Goal: Information Seeking & Learning: Learn about a topic

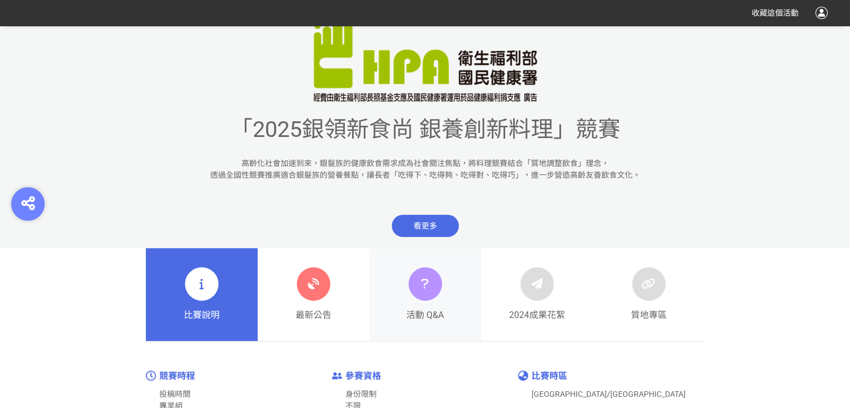
scroll to position [391, 0]
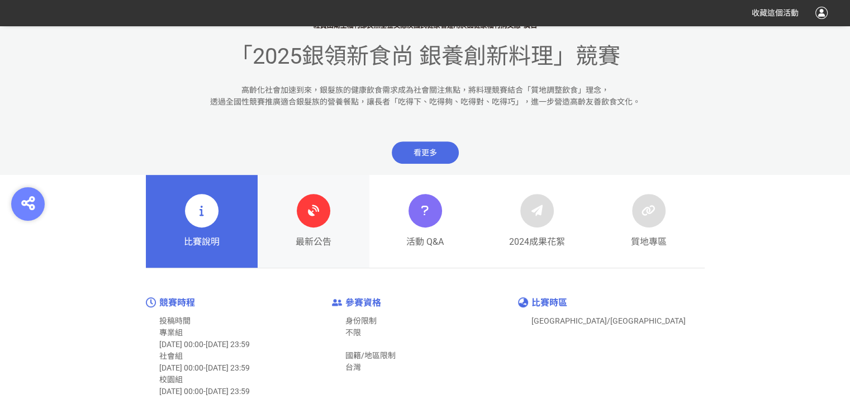
click at [302, 222] on div at bounding box center [314, 211] width 34 height 34
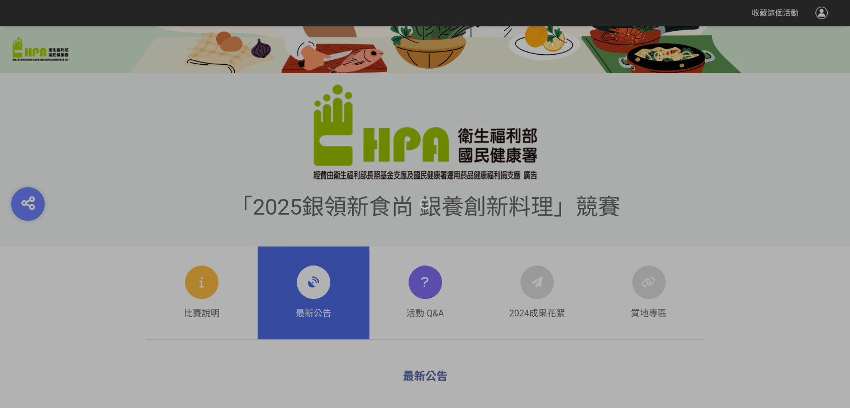
click at [302, 222] on div at bounding box center [425, 204] width 850 height 408
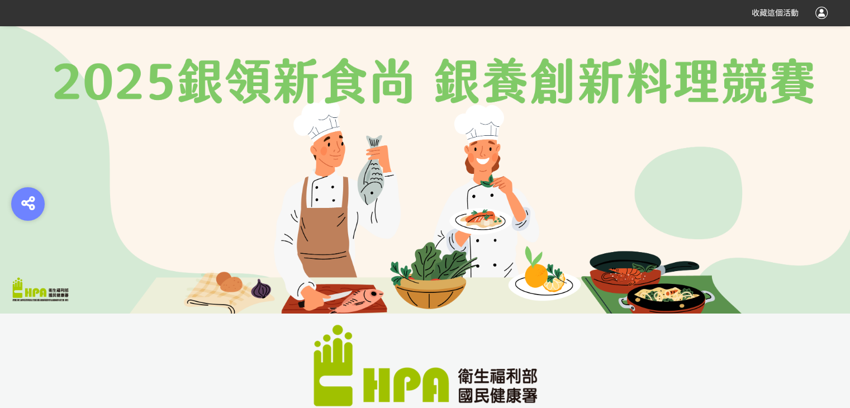
click at [816, 13] on div at bounding box center [821, 13] width 12 height 12
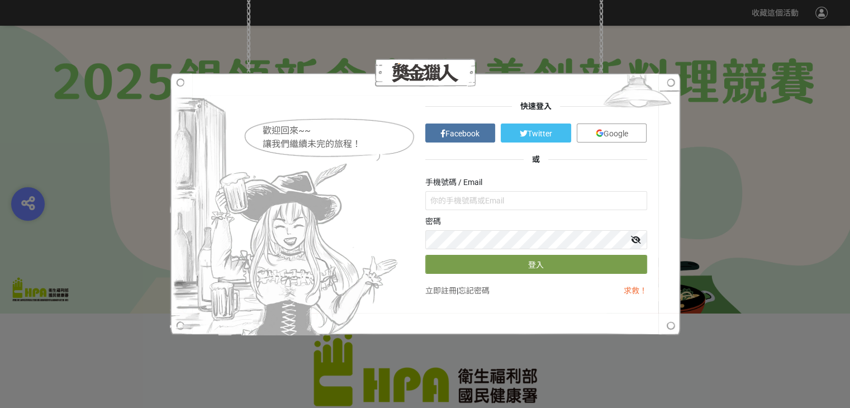
click at [715, 141] on div "歡迎回來~~ 讓我們繼續未完的旅程！ 快速登入 Facebook Twitter Google 或 手機號碼 / Email 密碼 登入 立即註冊 | 忘記密…" at bounding box center [425, 204] width 850 height 408
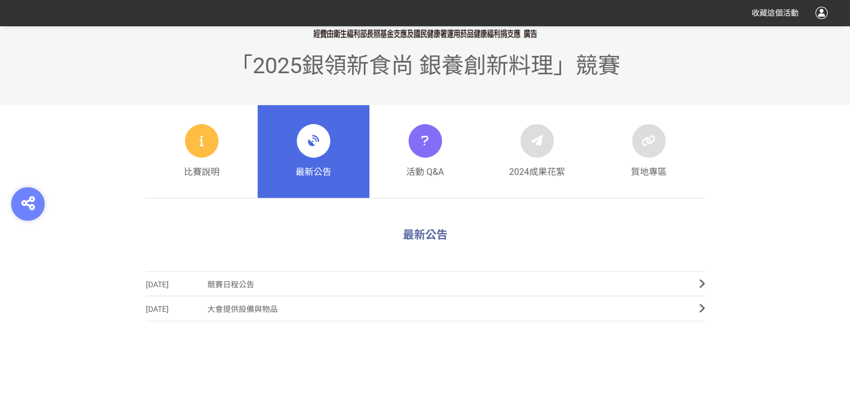
scroll to position [391, 0]
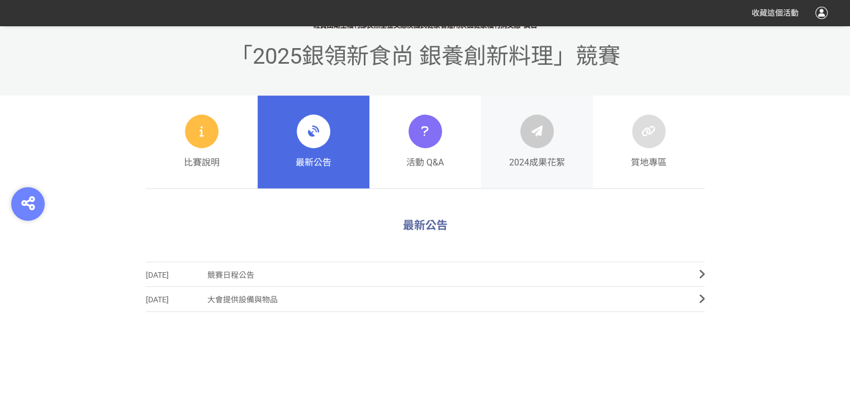
click at [531, 161] on span "2024成果花絮" at bounding box center [537, 162] width 56 height 13
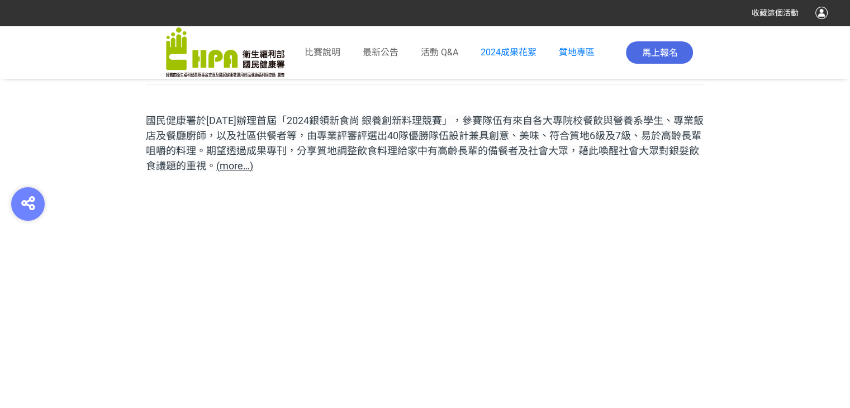
scroll to position [503, 0]
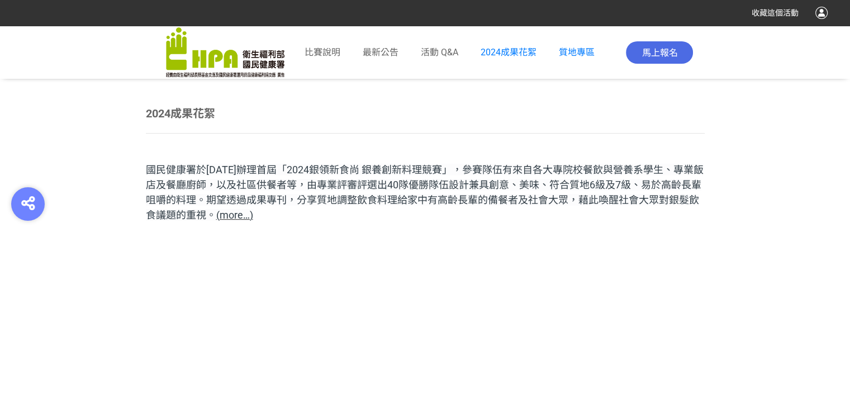
click at [248, 217] on span "(more…)" at bounding box center [234, 215] width 37 height 12
